Goal: Navigation & Orientation: Find specific page/section

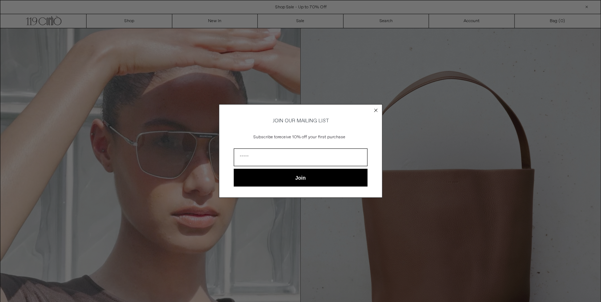
click at [376, 112] on circle "Close dialog" at bounding box center [375, 110] width 7 height 7
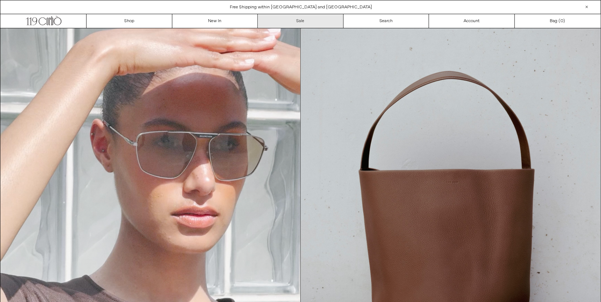
click at [300, 21] on link "Sale" at bounding box center [301, 21] width 86 height 14
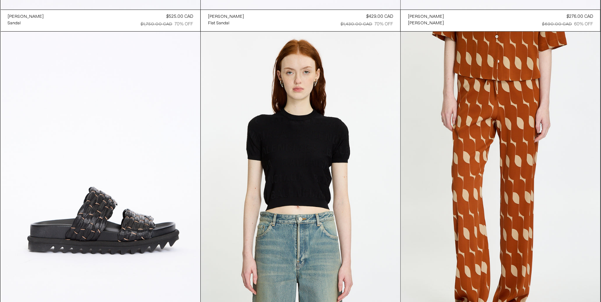
scroll to position [17805, 0]
